Goal: Task Accomplishment & Management: Use online tool/utility

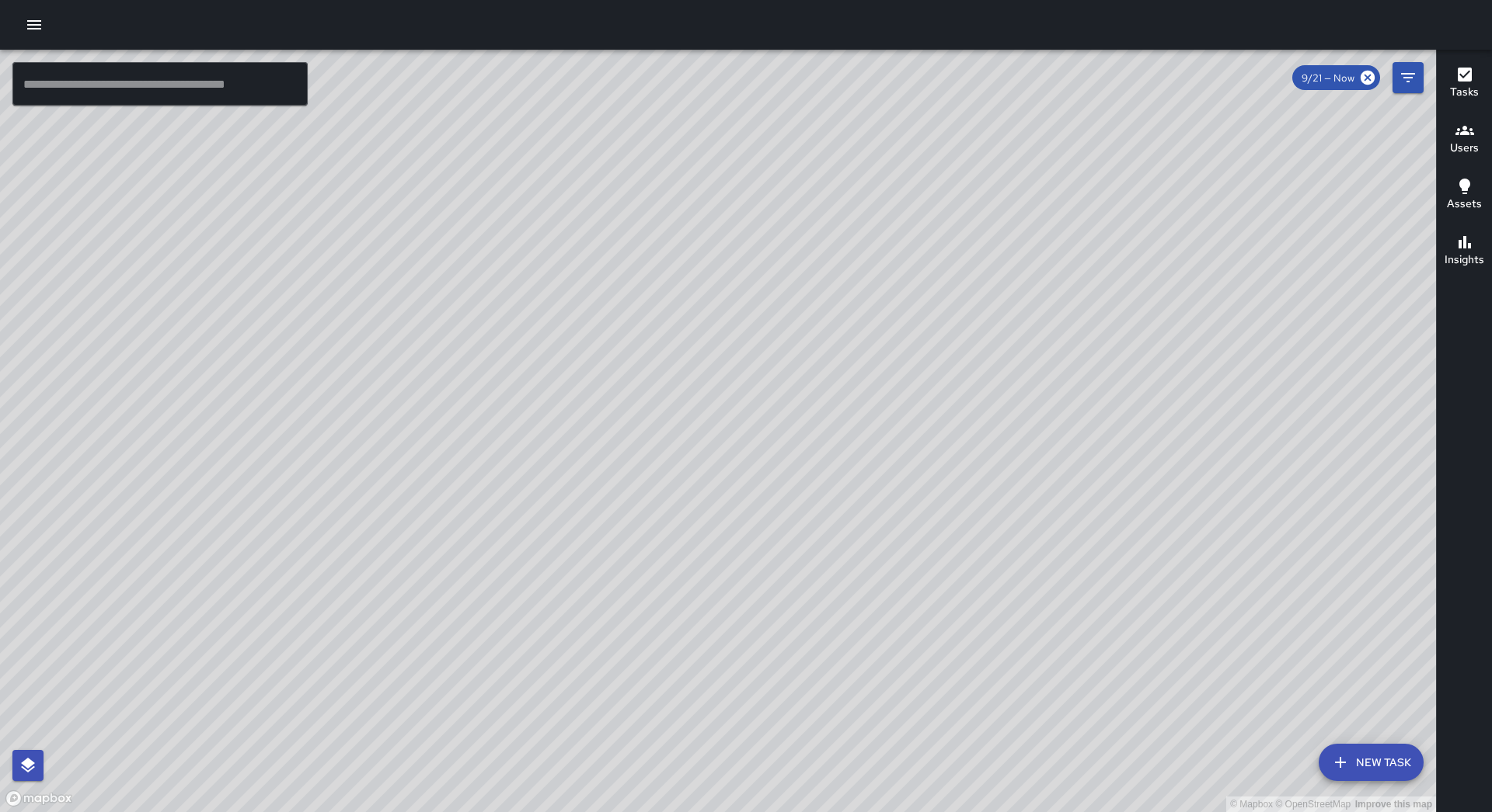
click at [22, 29] on button "button" at bounding box center [34, 25] width 31 height 31
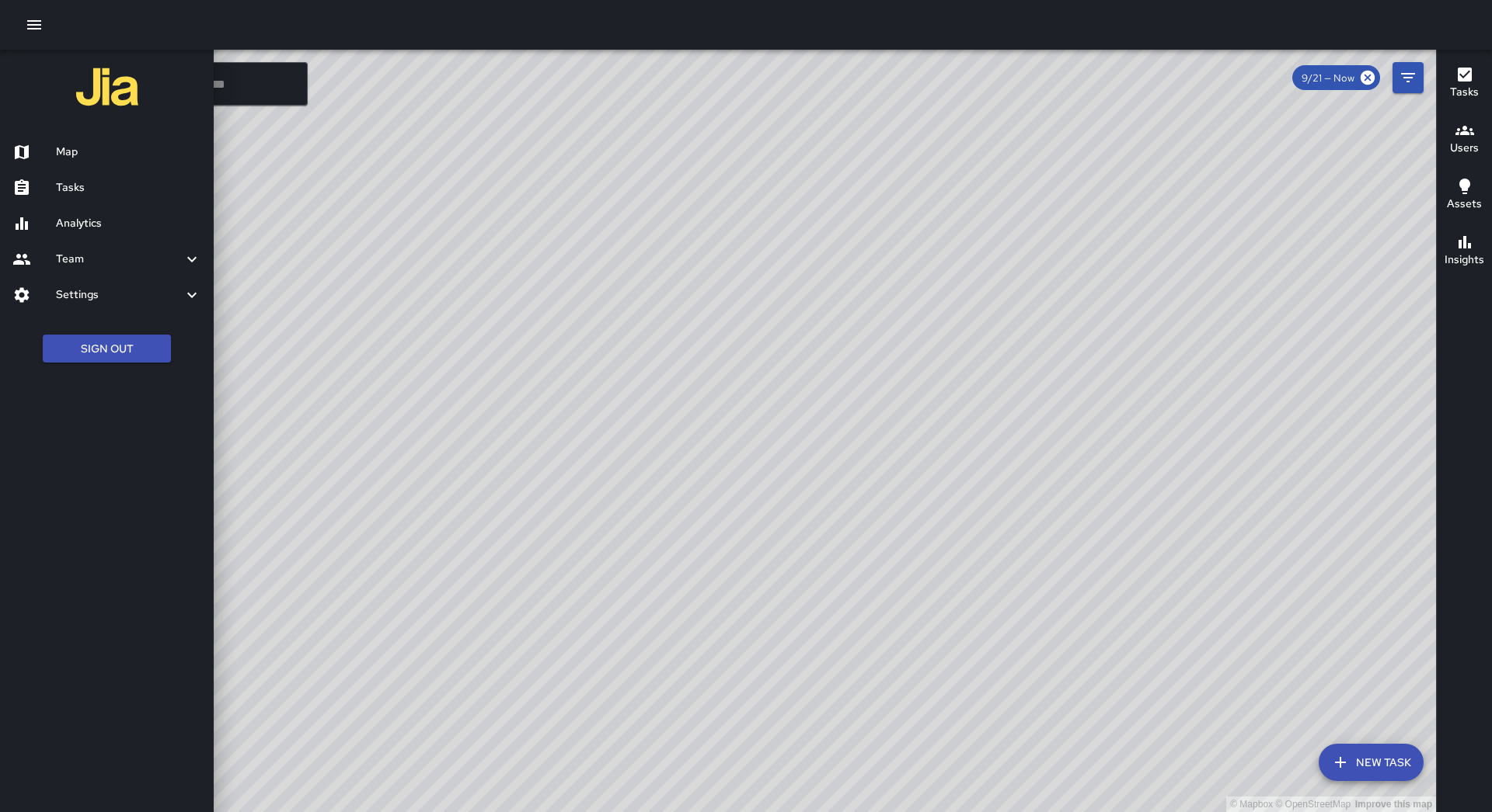
drag, startPoint x: 56, startPoint y: 180, endPoint x: 527, endPoint y: 184, distance: 471.0
click at [56, 181] on h6 "Tasks" at bounding box center [128, 188] width 145 height 17
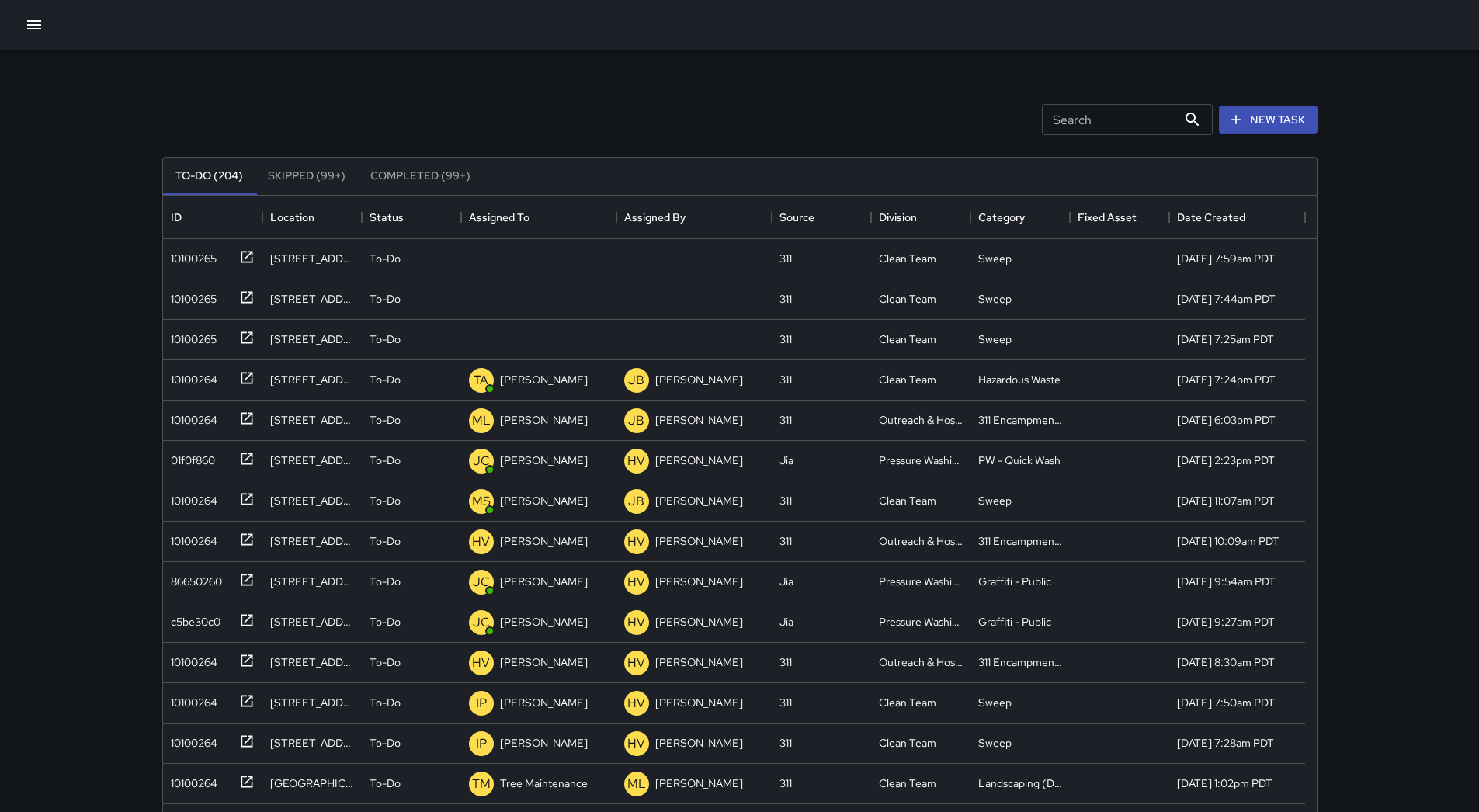
scroll to position [646, 1143]
click at [504, 212] on div "Assigned To" at bounding box center [500, 217] width 61 height 43
click at [180, 260] on div "10100265" at bounding box center [190, 255] width 52 height 22
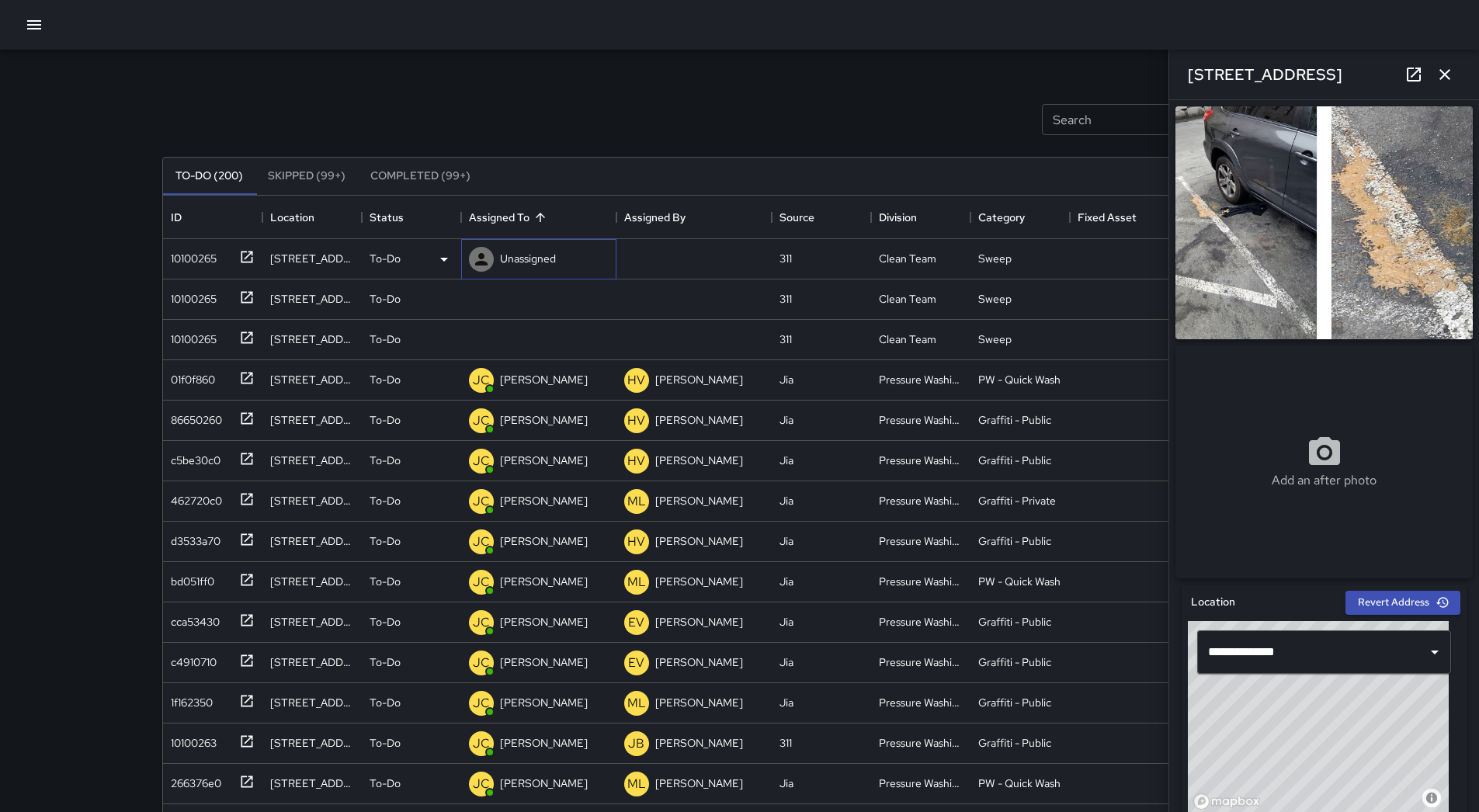
click at [545, 251] on p "Unassigned" at bounding box center [528, 258] width 56 height 16
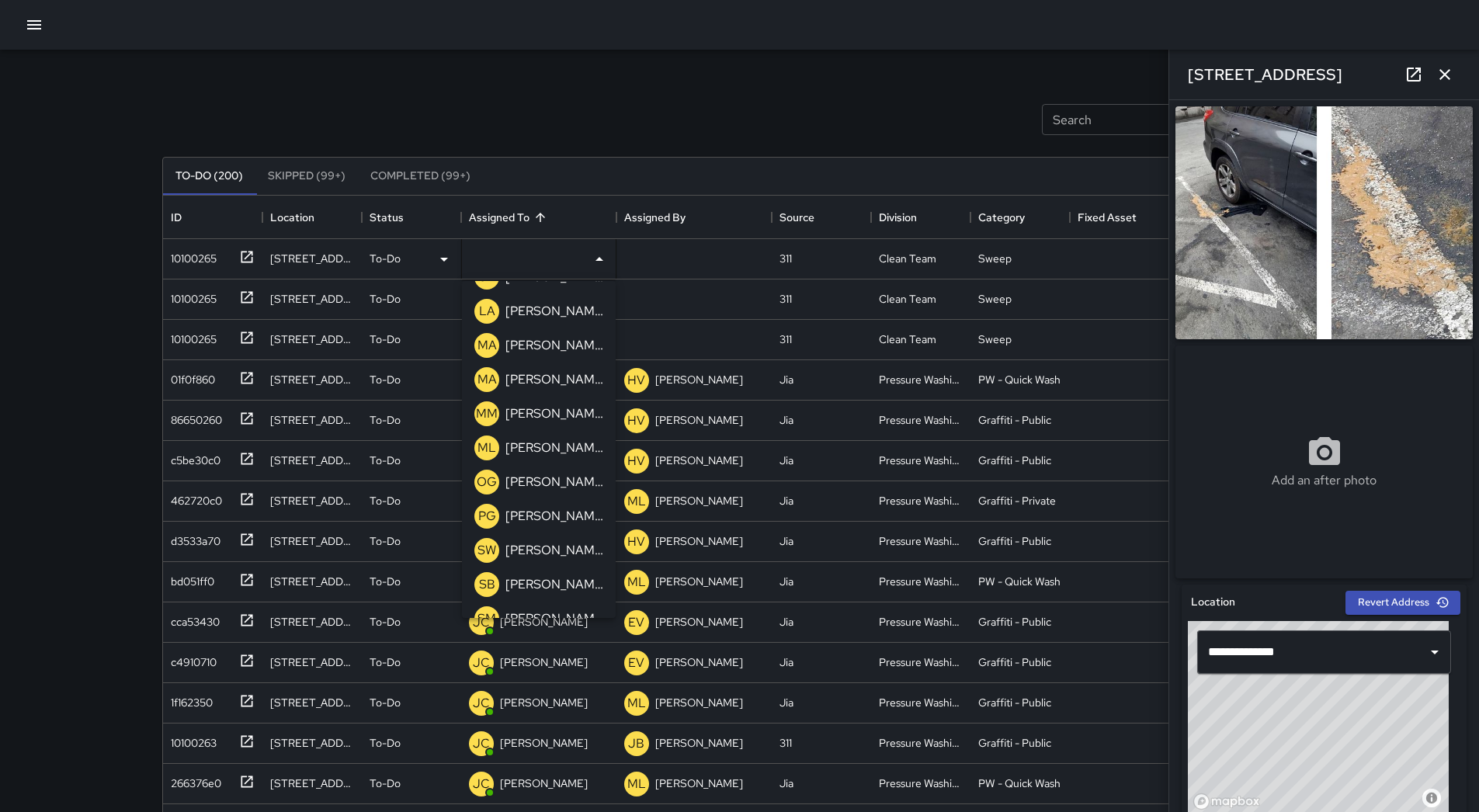
scroll to position [495, 0]
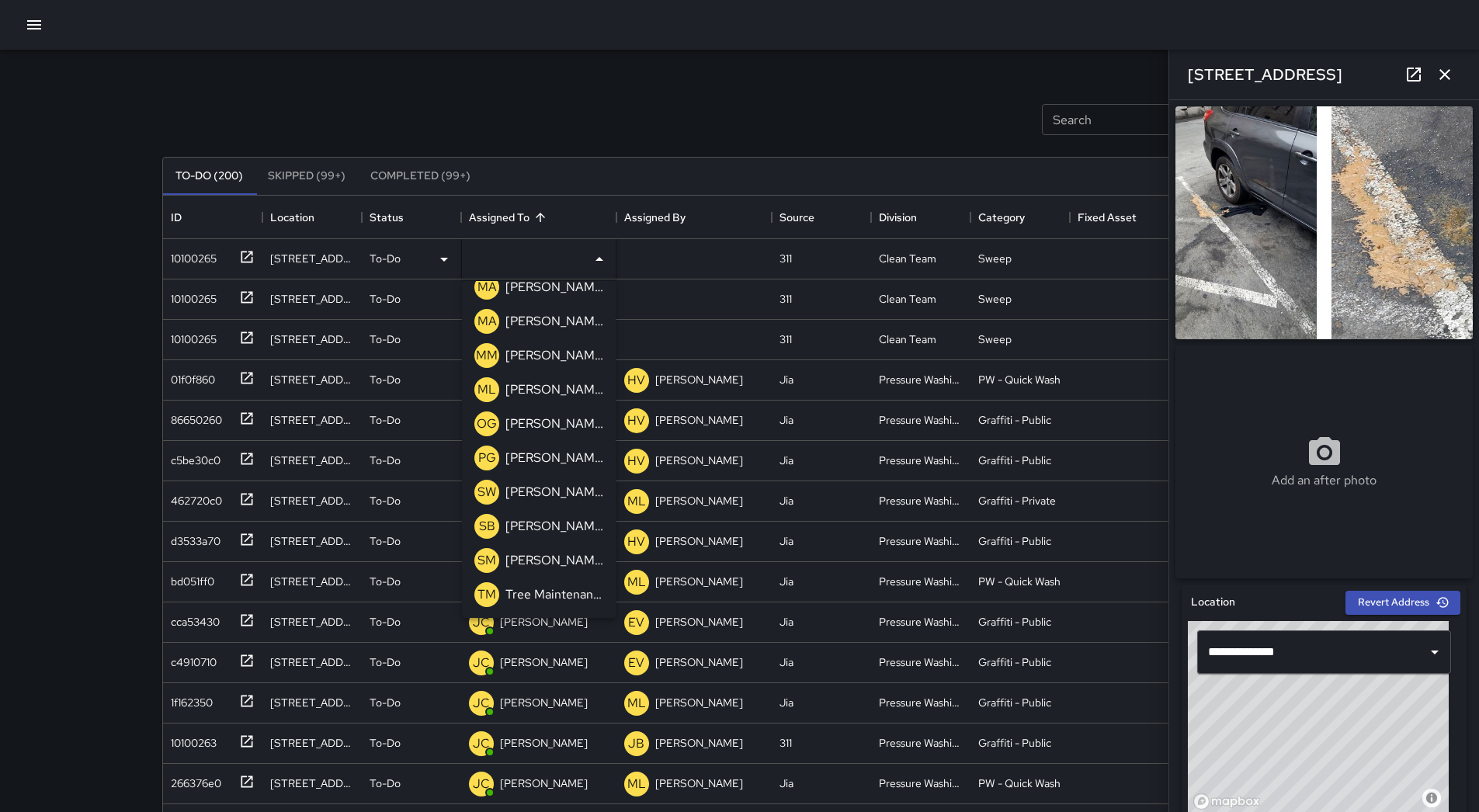
click at [555, 518] on p "[PERSON_NAME]" at bounding box center [554, 527] width 98 height 19
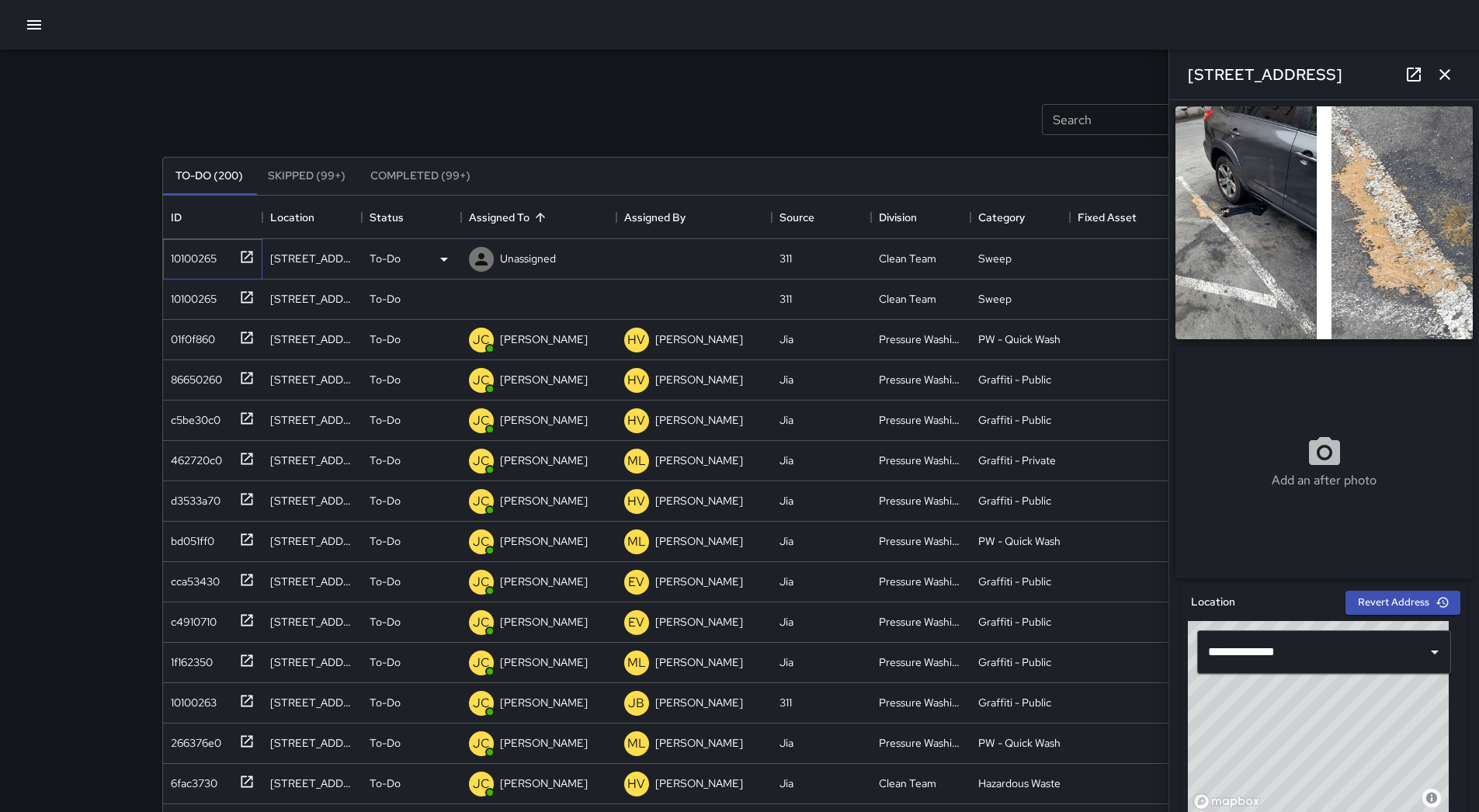
click at [167, 266] on div "10100265" at bounding box center [190, 255] width 52 height 22
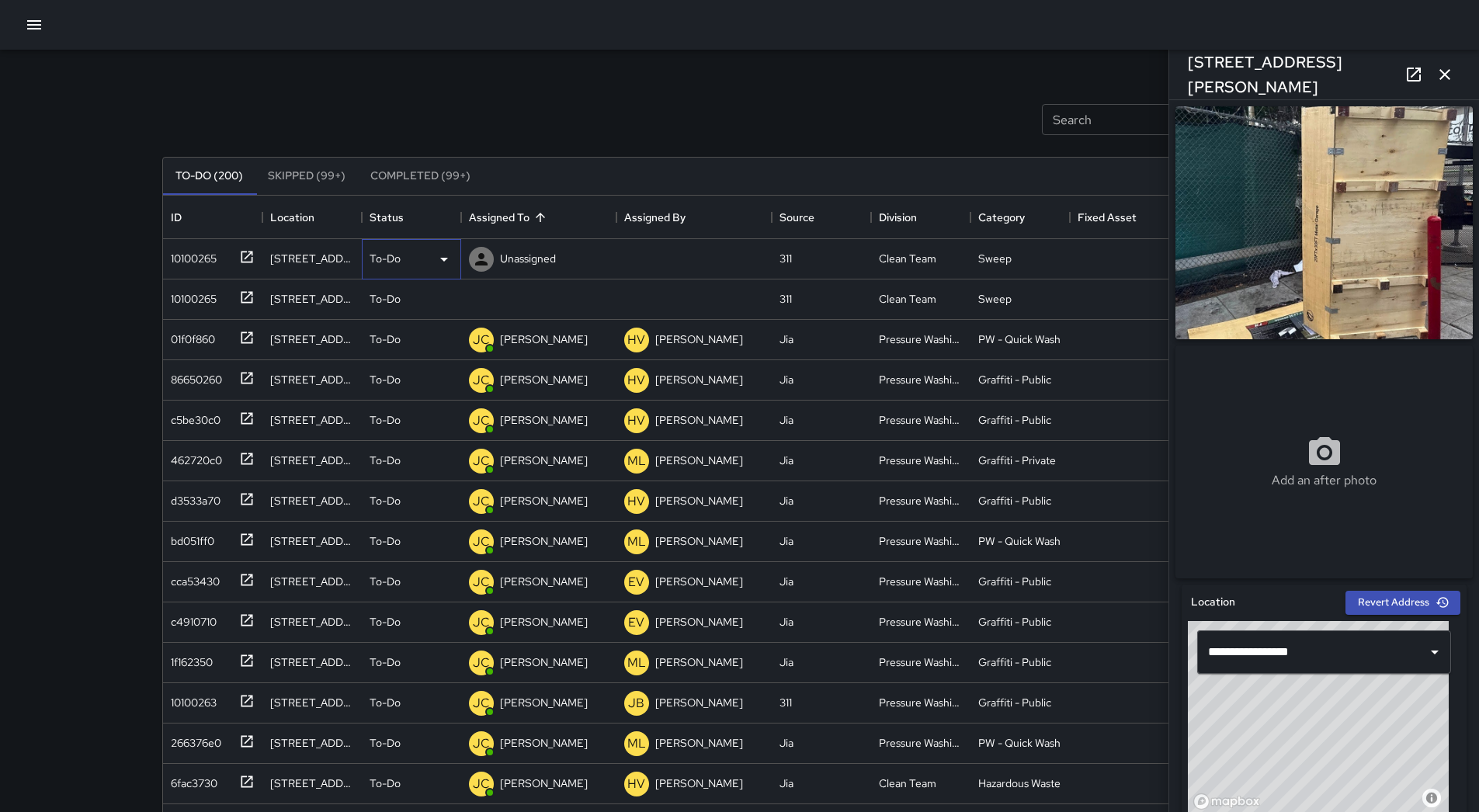
click at [435, 266] on icon at bounding box center [444, 259] width 19 height 19
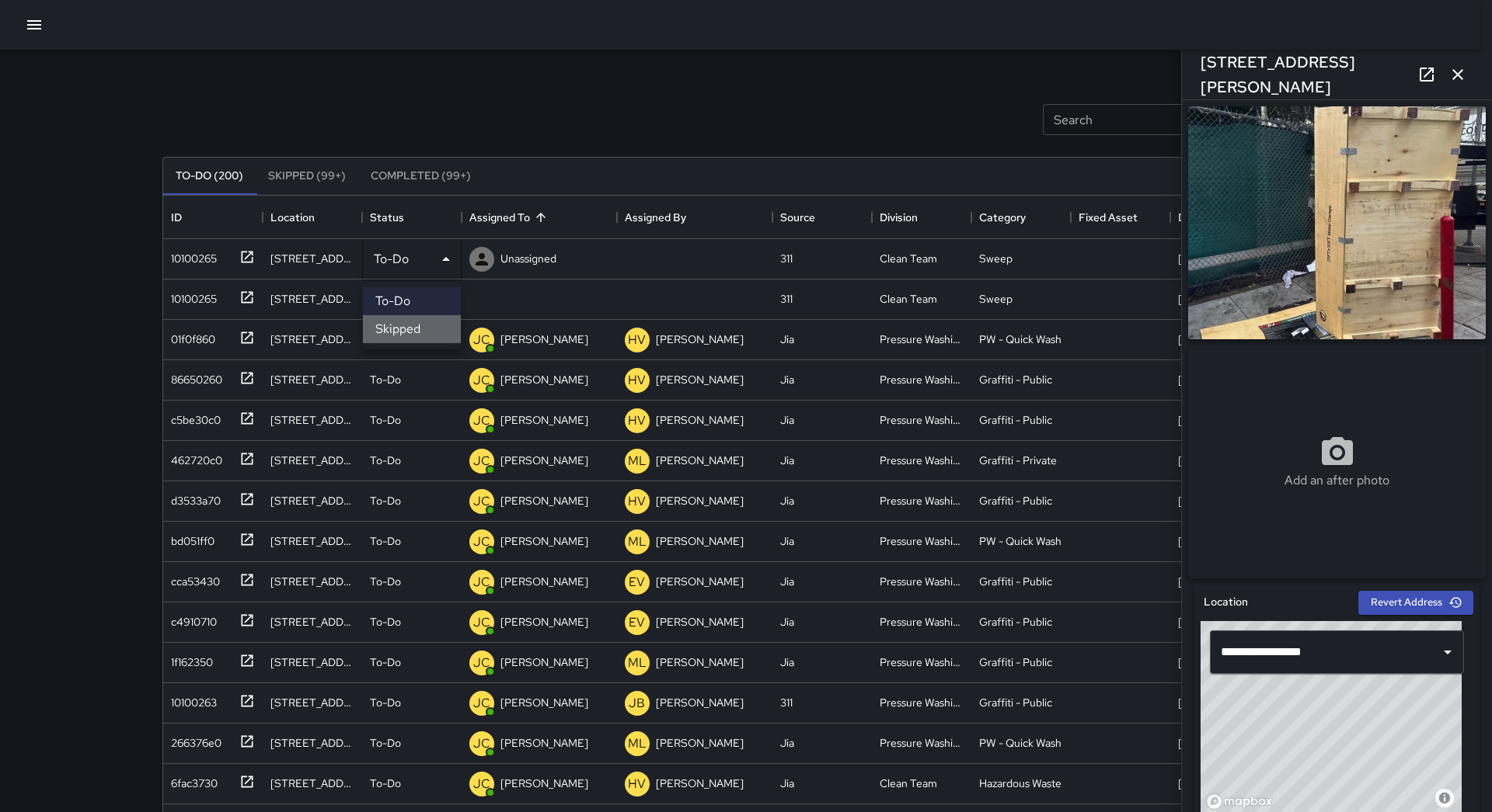
drag, startPoint x: 427, startPoint y: 330, endPoint x: 292, endPoint y: 307, distance: 136.9
click at [426, 330] on li "Skipped" at bounding box center [411, 329] width 98 height 28
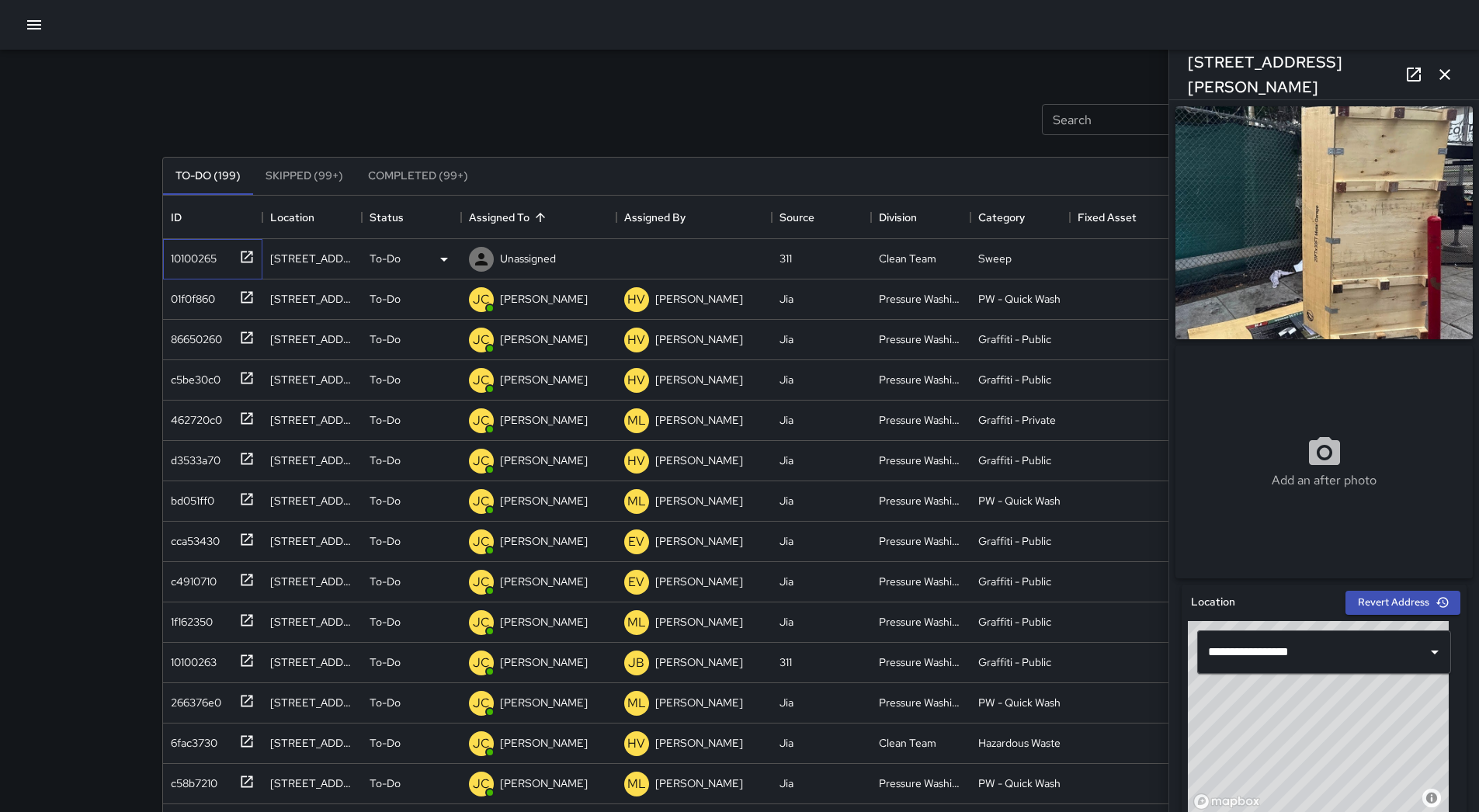
click at [208, 258] on div "10100265" at bounding box center [190, 255] width 52 height 22
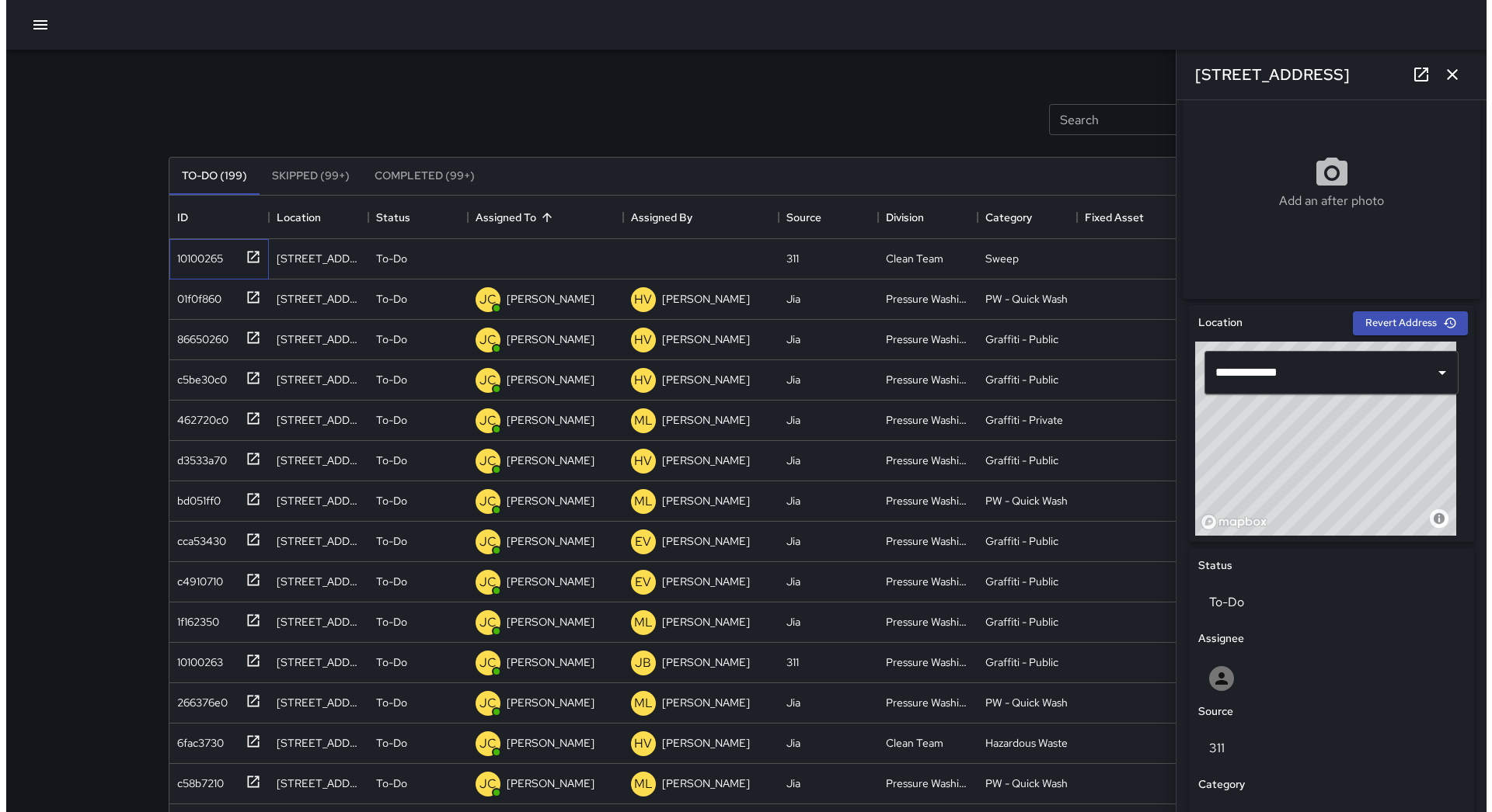
scroll to position [506, 0]
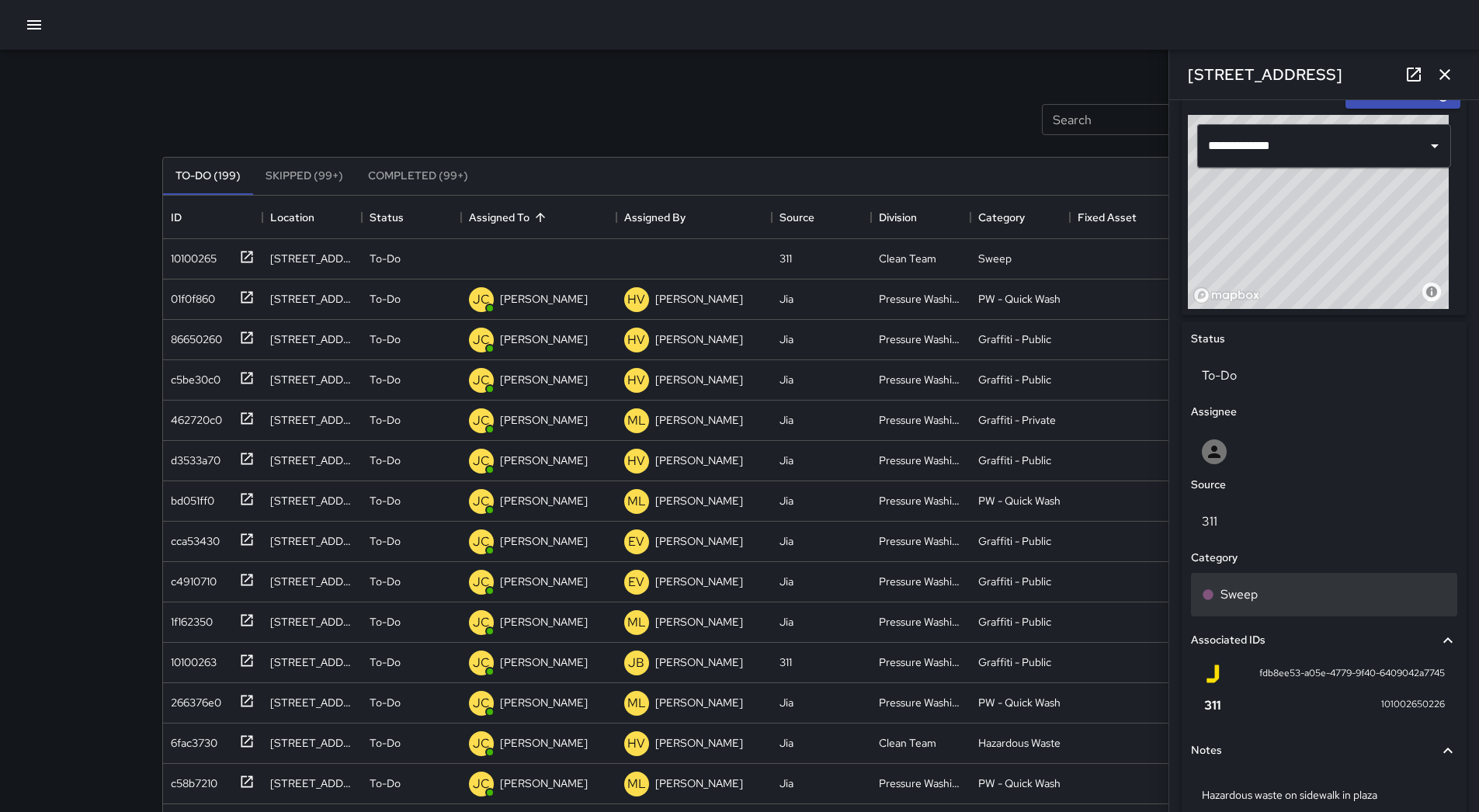
click at [1317, 610] on div "Sweep" at bounding box center [1324, 595] width 267 height 43
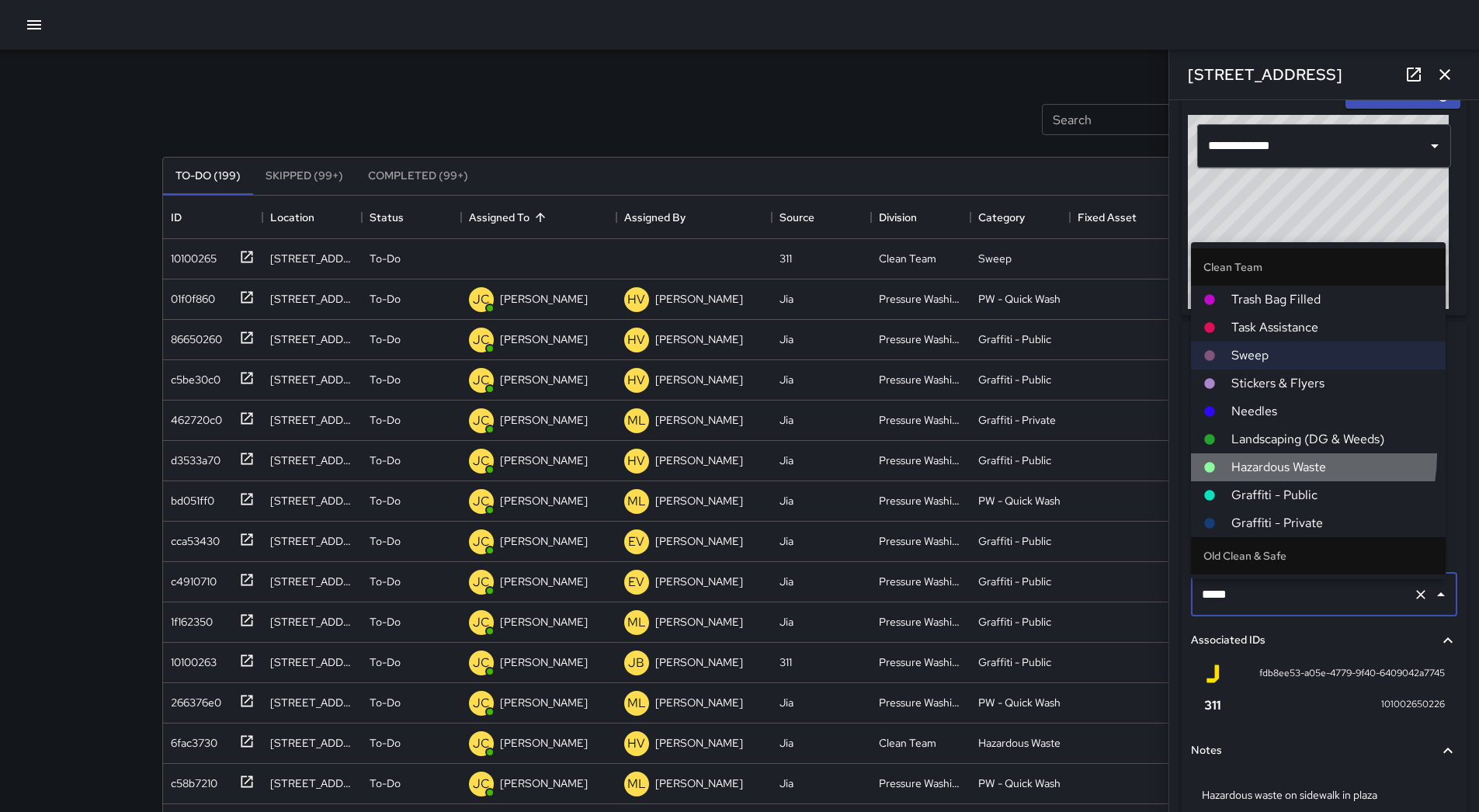
click at [1261, 455] on li "Hazardous Waste" at bounding box center [1318, 468] width 255 height 28
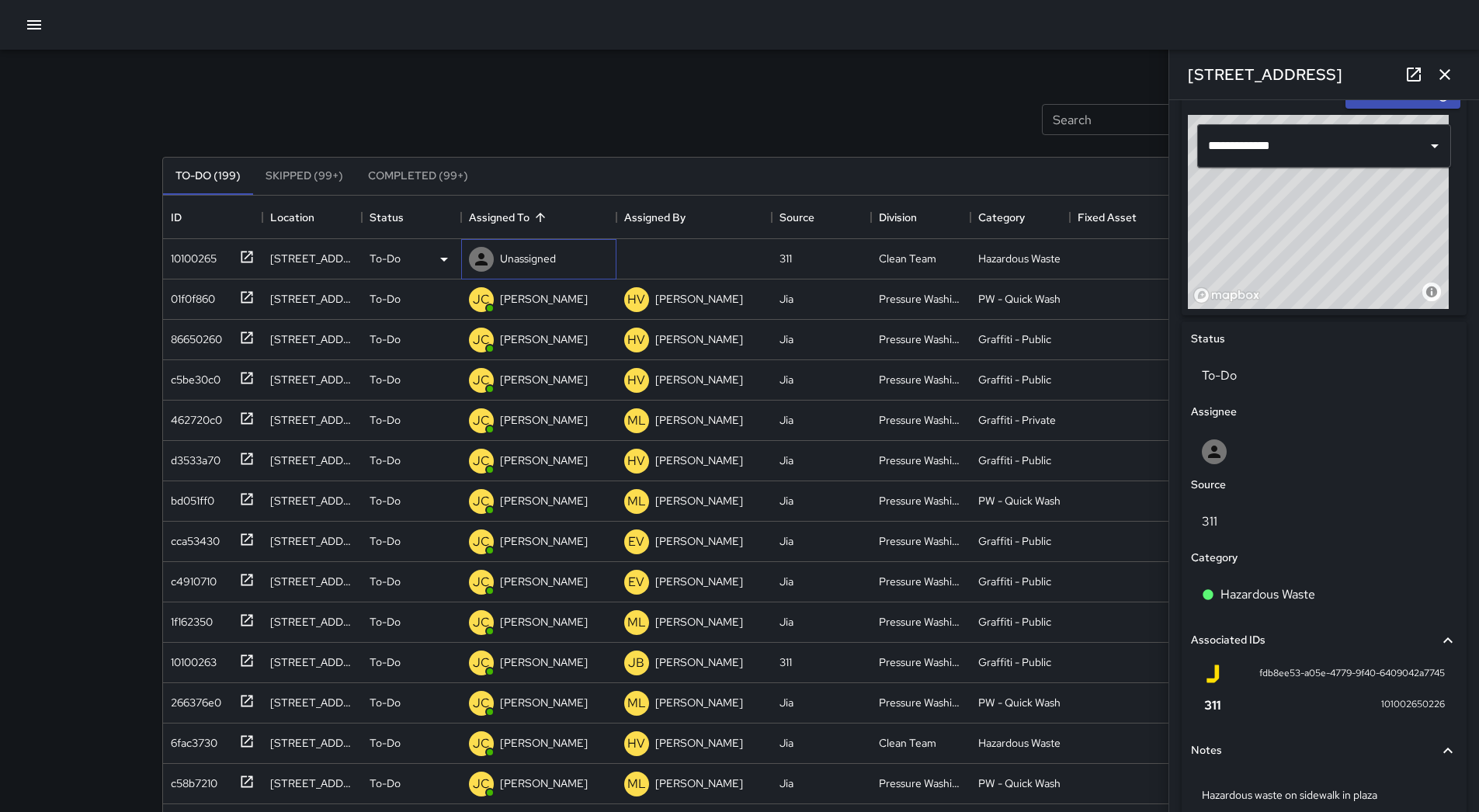
click at [549, 255] on p "Unassigned" at bounding box center [528, 258] width 56 height 16
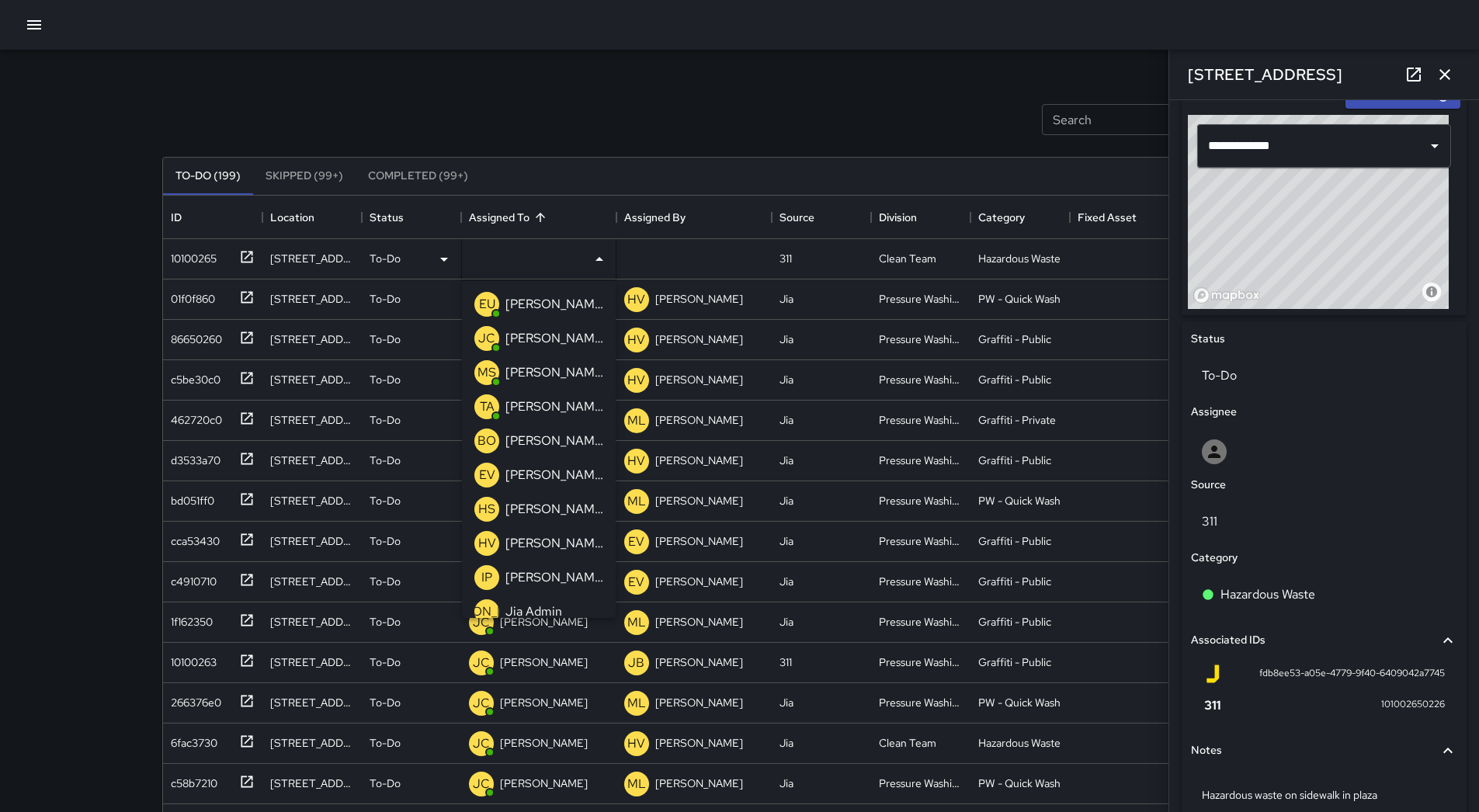
click at [541, 404] on p "[PERSON_NAME]" at bounding box center [554, 407] width 98 height 19
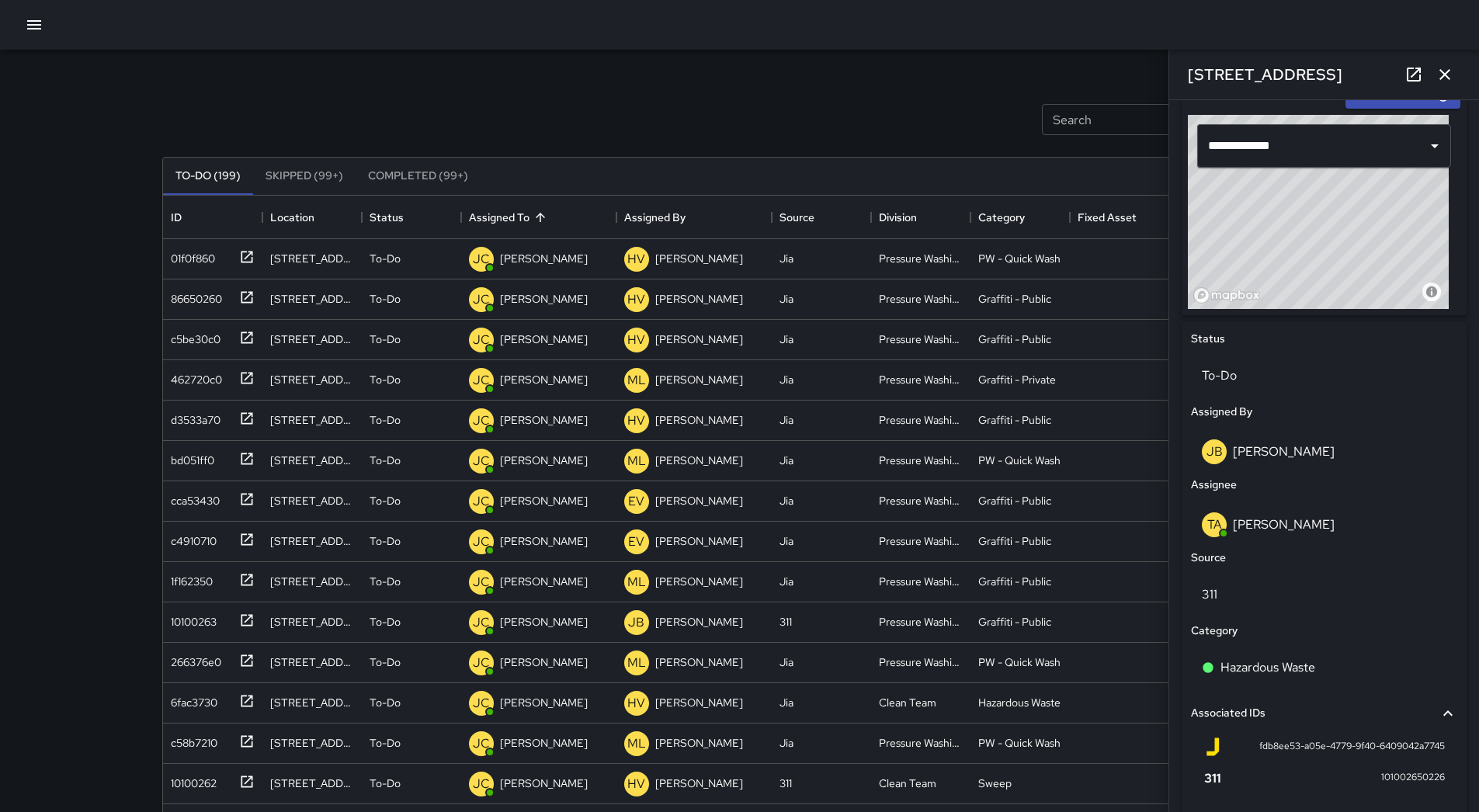
click at [11, 22] on div at bounding box center [739, 25] width 1479 height 50
click at [20, 25] on button "button" at bounding box center [34, 25] width 31 height 31
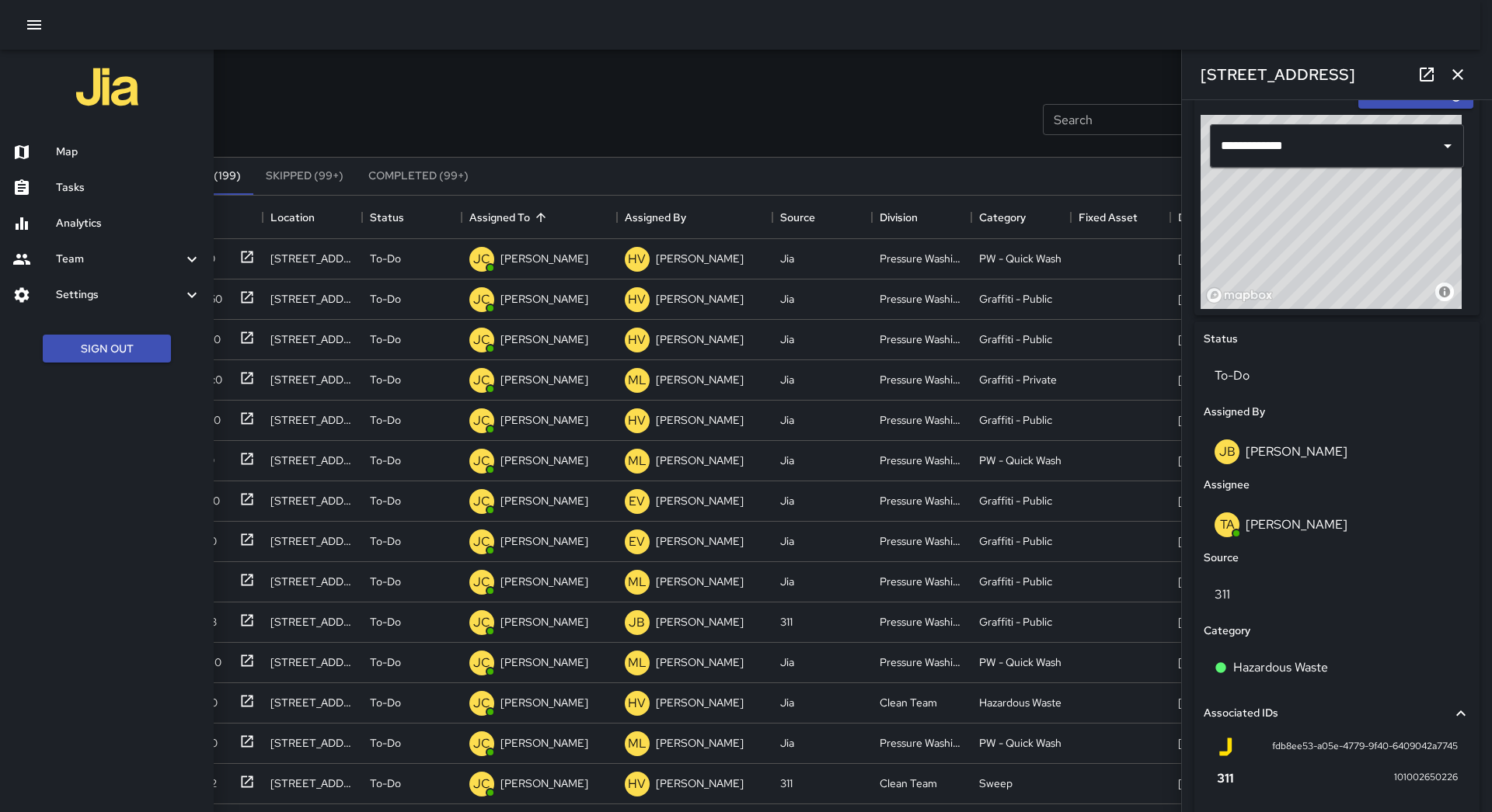
click at [94, 163] on div "Map" at bounding box center [107, 153] width 213 height 36
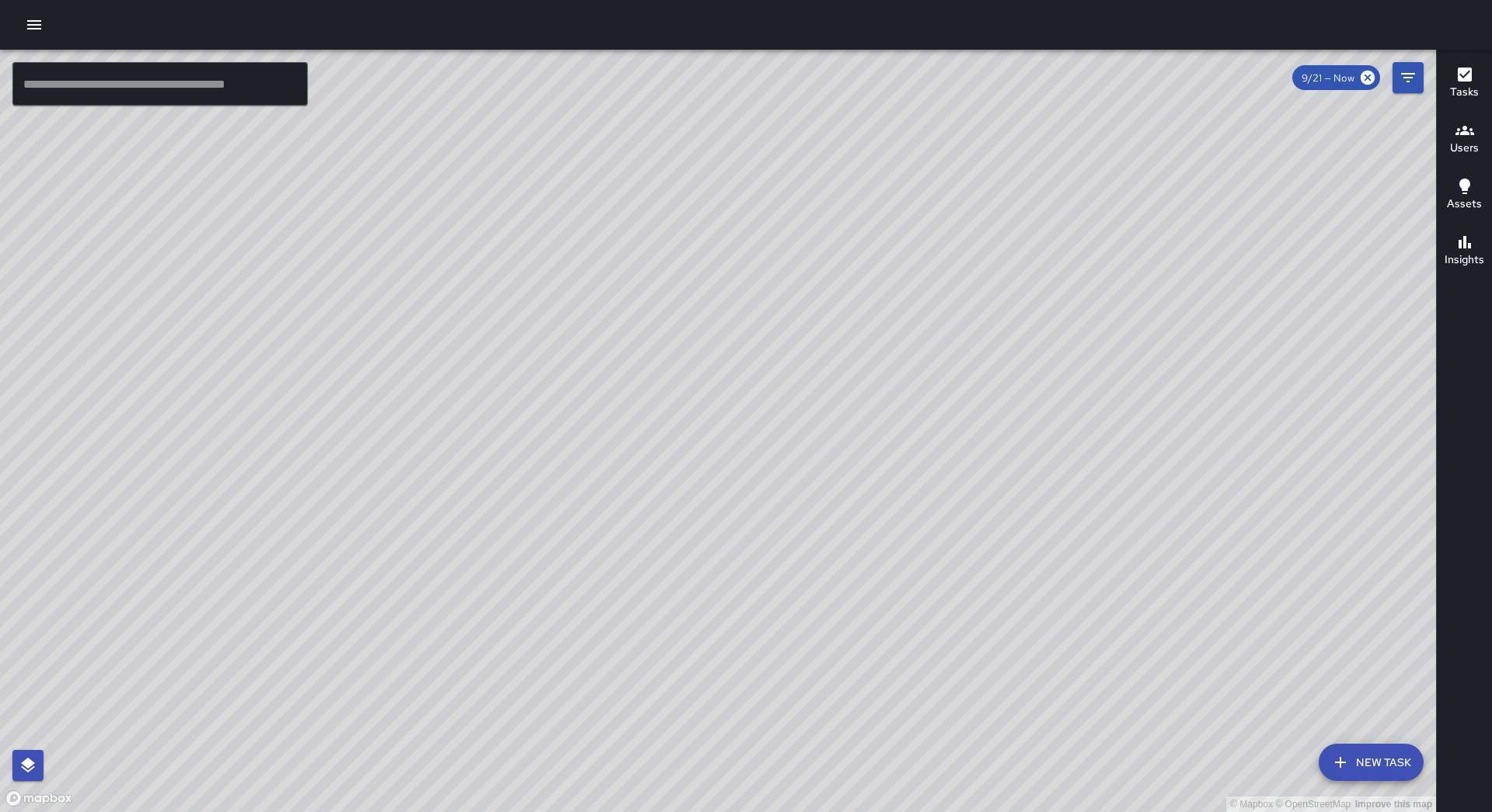
click at [1460, 132] on icon "button" at bounding box center [1464, 130] width 19 height 19
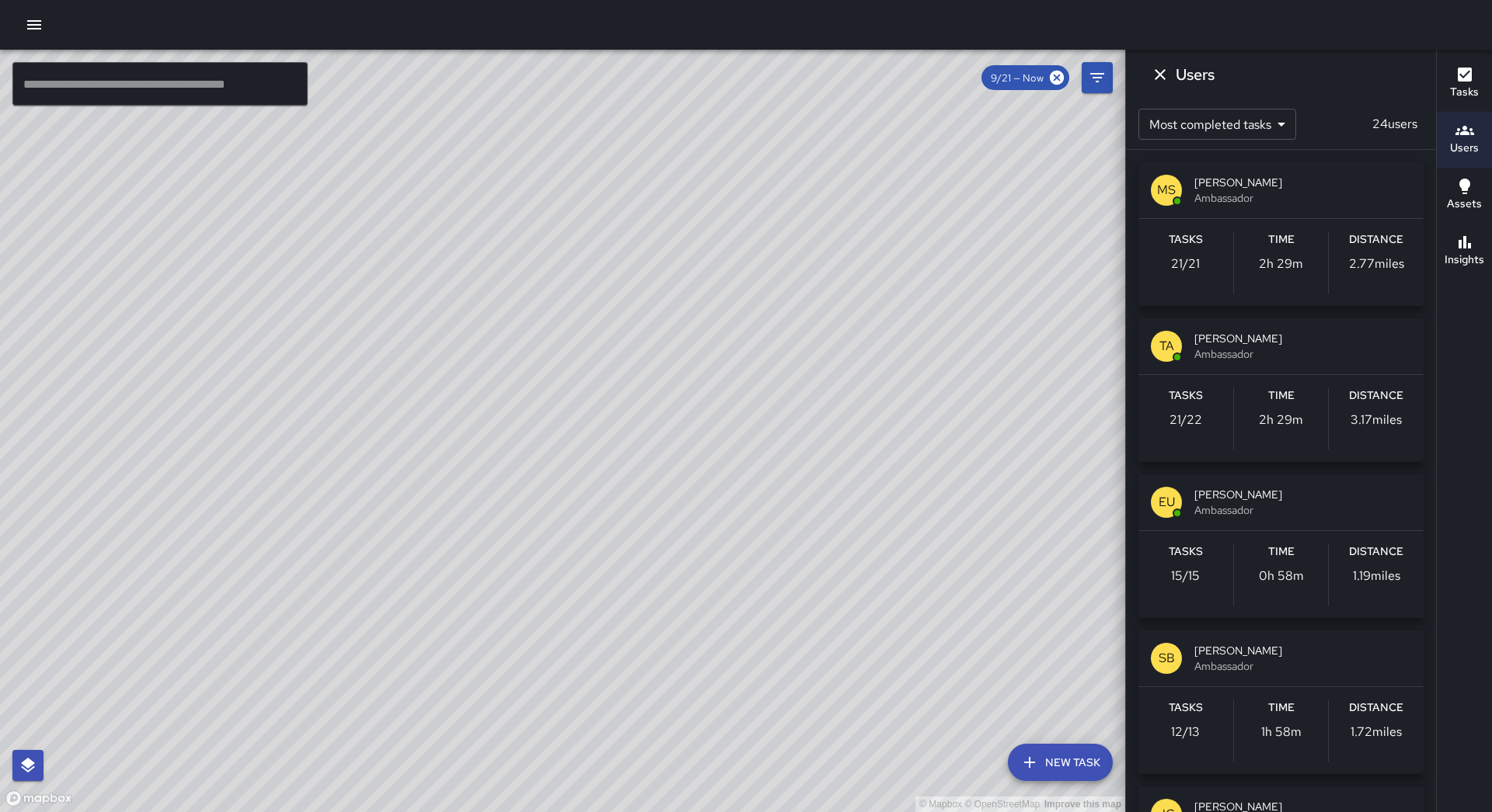
scroll to position [155, 0]
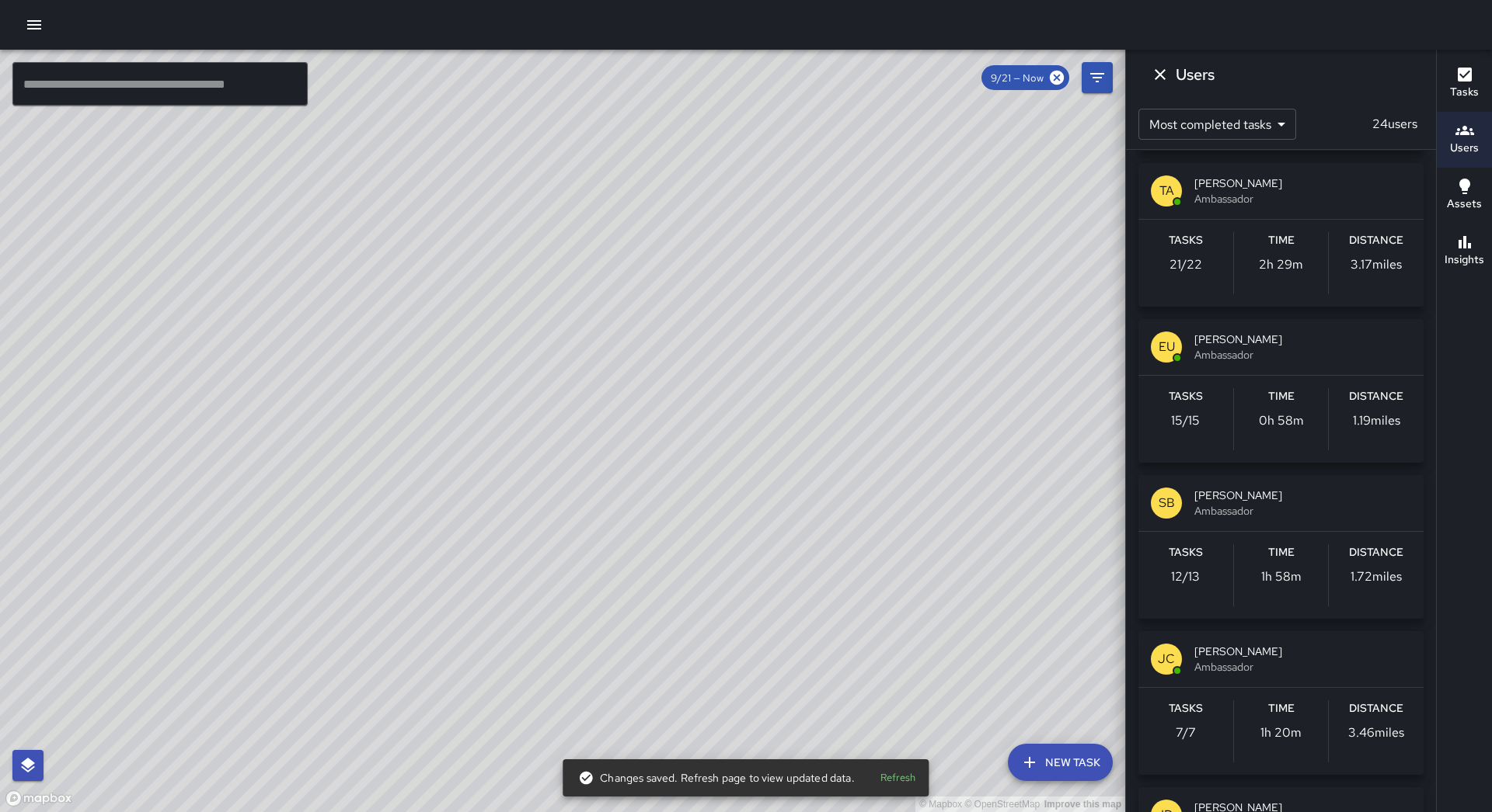
click at [1144, 71] on div "Users" at bounding box center [1281, 75] width 310 height 50
click at [1148, 72] on button "Dismiss" at bounding box center [1160, 75] width 31 height 31
